Goal: Use online tool/utility: Utilize a website feature to perform a specific function

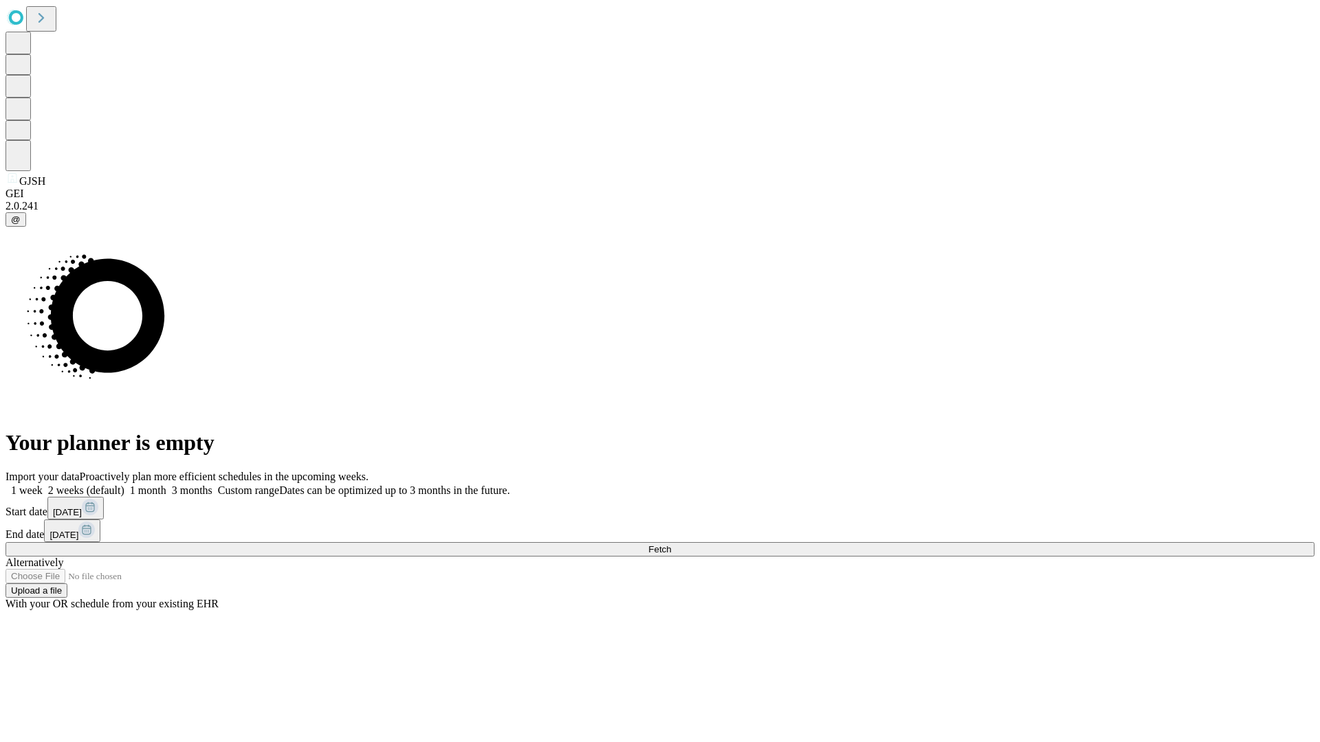
click at [671, 544] on span "Fetch" at bounding box center [659, 549] width 23 height 10
